Goal: Contribute content: Add original content to the website for others to see

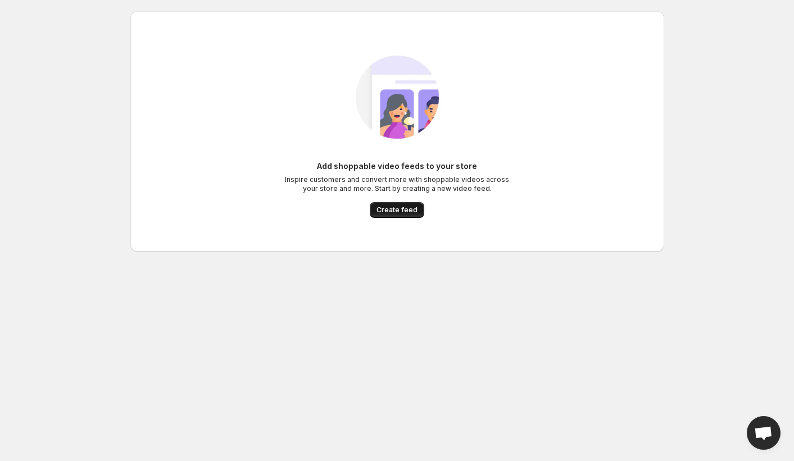
click at [395, 211] on span "Create feed" at bounding box center [396, 210] width 41 height 9
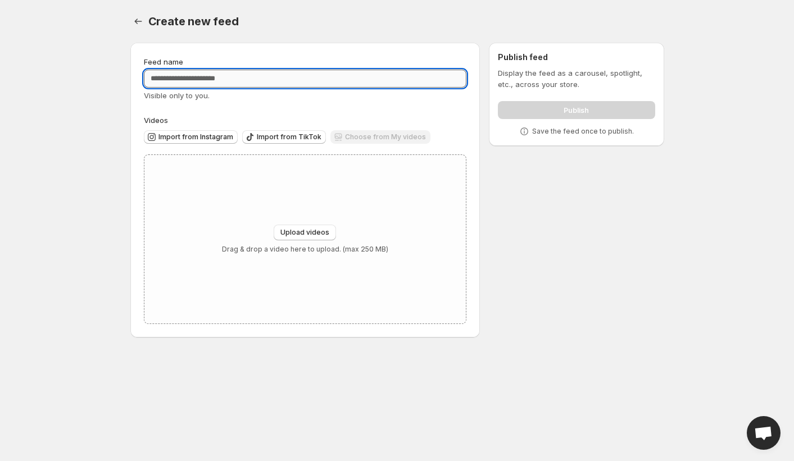
click at [225, 81] on input "Feed name" at bounding box center [305, 79] width 323 height 18
click at [226, 76] on input "Feed name" at bounding box center [305, 79] width 323 height 18
type input "******"
click at [309, 228] on button "Upload videos" at bounding box center [305, 233] width 62 height 16
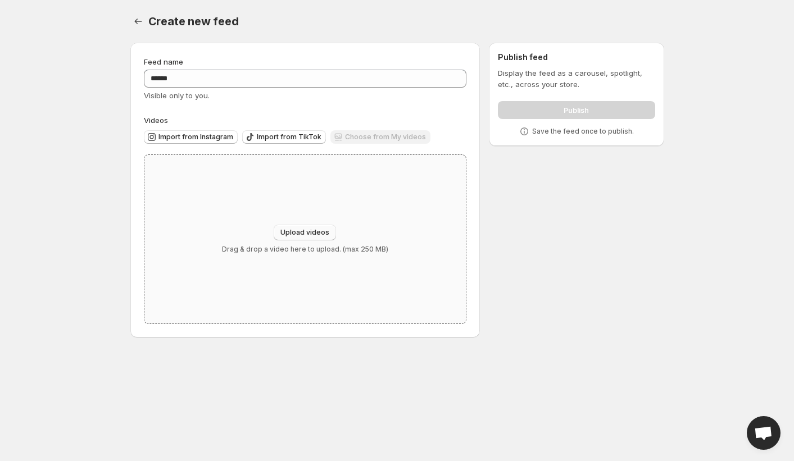
type input "**********"
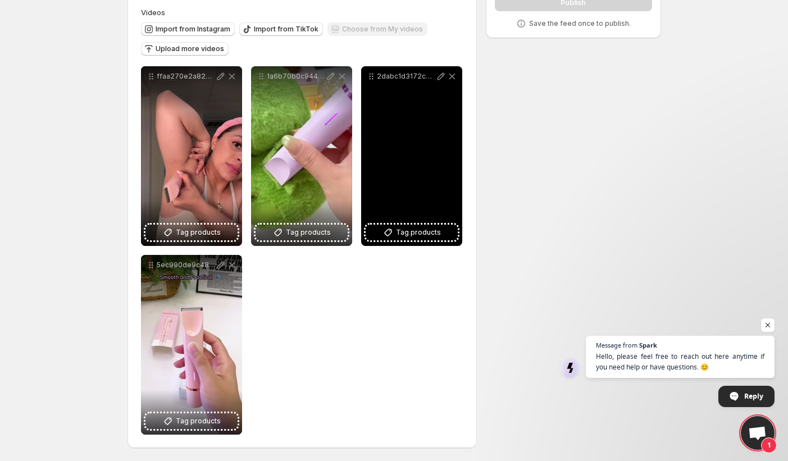
scroll to position [108, 0]
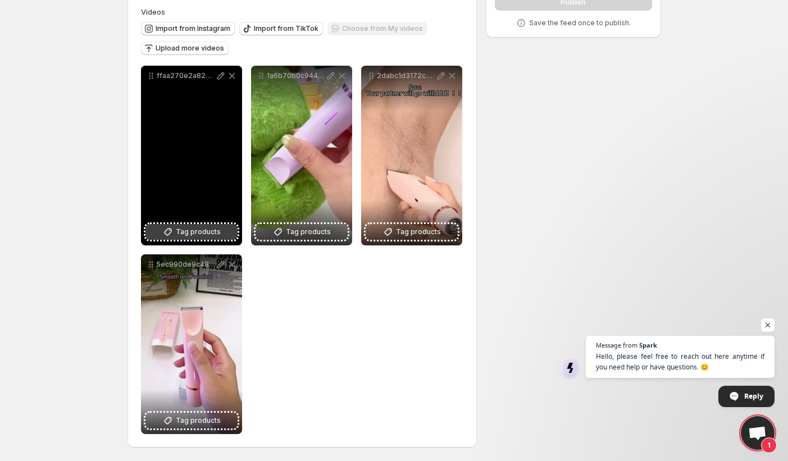
click at [213, 231] on span "Tag products" at bounding box center [198, 231] width 45 height 11
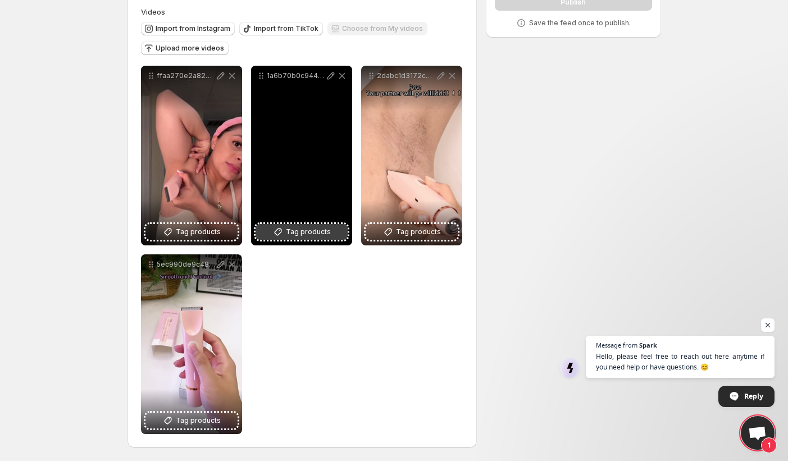
click at [308, 235] on span "Tag products" at bounding box center [308, 231] width 45 height 11
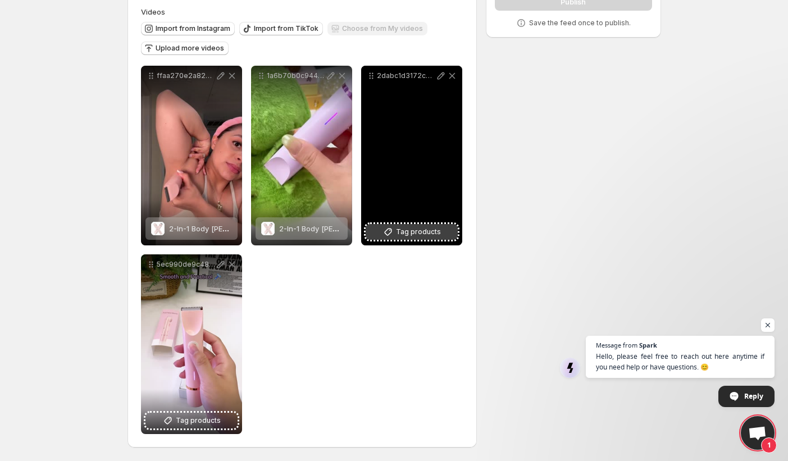
click at [393, 235] on icon at bounding box center [387, 231] width 11 height 11
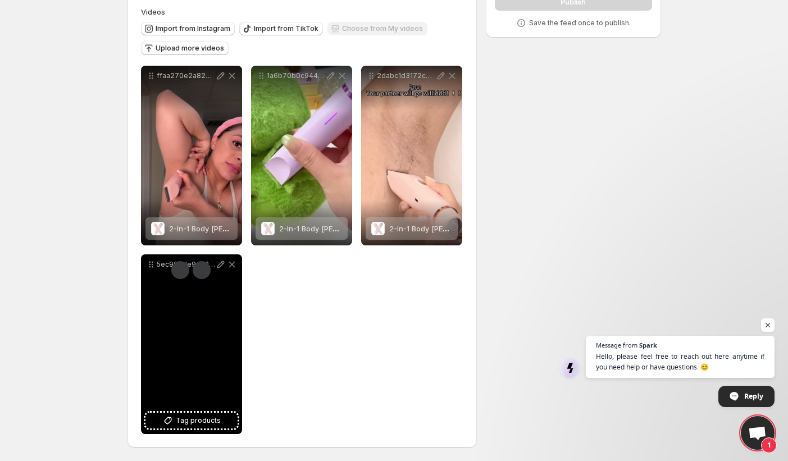
click at [172, 363] on div "5ec990de9c48470bb7119db202b5001a" at bounding box center [191, 344] width 101 height 180
click at [193, 418] on span "Tag products" at bounding box center [198, 420] width 45 height 11
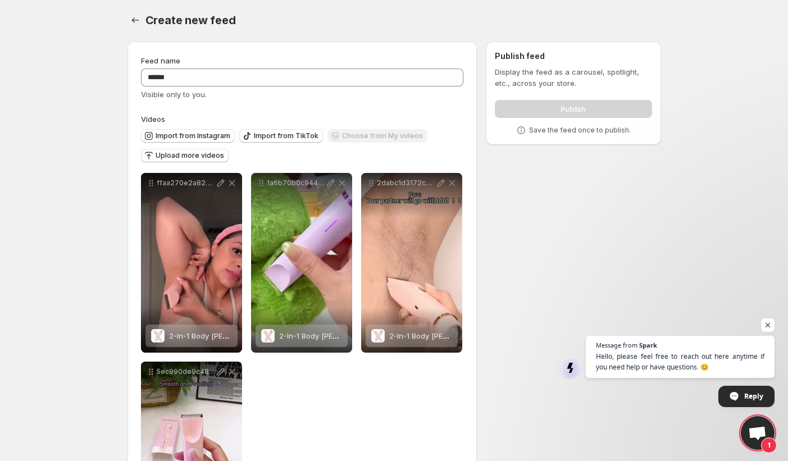
scroll to position [0, 0]
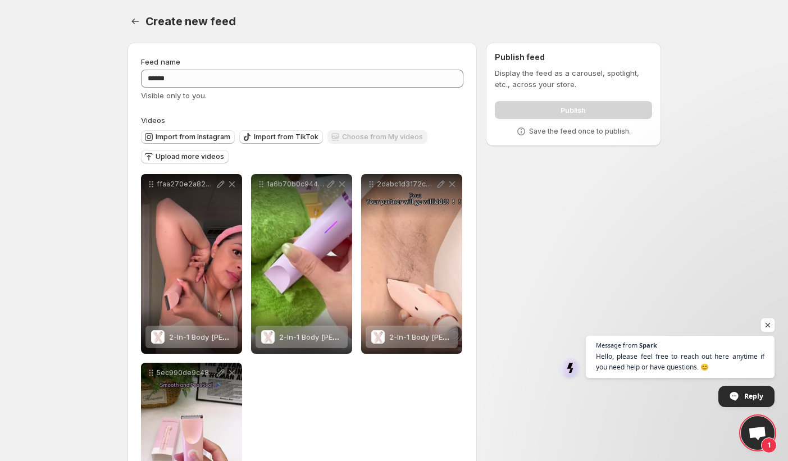
click at [766, 327] on span "Open chat" at bounding box center [768, 325] width 14 height 14
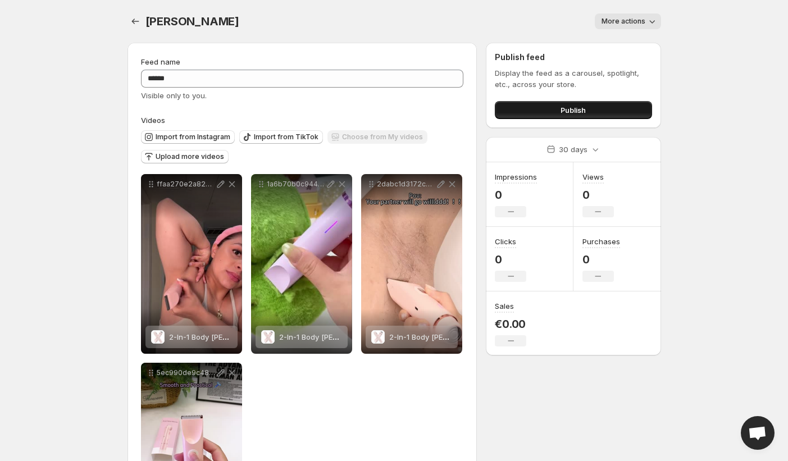
click at [540, 116] on button "Publish" at bounding box center [573, 110] width 157 height 18
click at [126, 24] on div "**********" at bounding box center [394, 285] width 561 height 570
click at [142, 19] on button "Settings" at bounding box center [135, 21] width 16 height 16
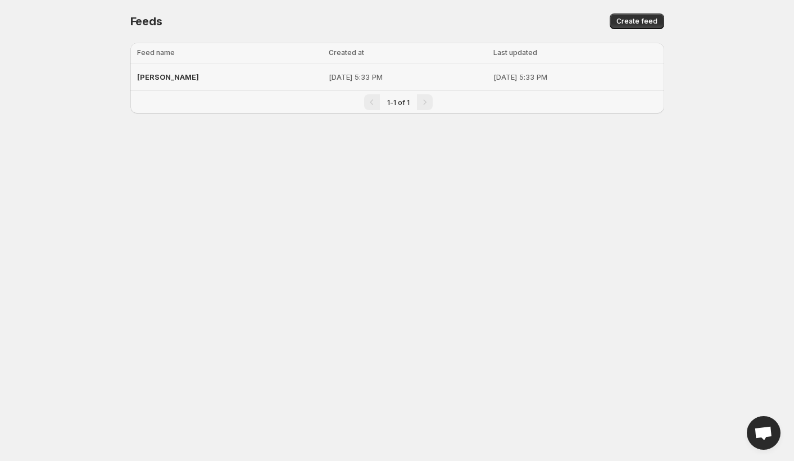
click at [493, 74] on p "[DATE] 5:33 PM" at bounding box center [574, 76] width 163 height 11
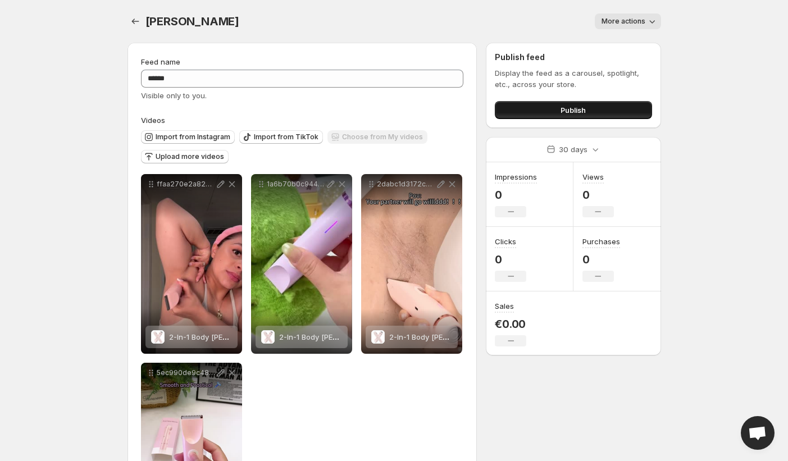
click at [585, 117] on button "Publish" at bounding box center [573, 110] width 157 height 18
